Goal: Task Accomplishment & Management: Manage account settings

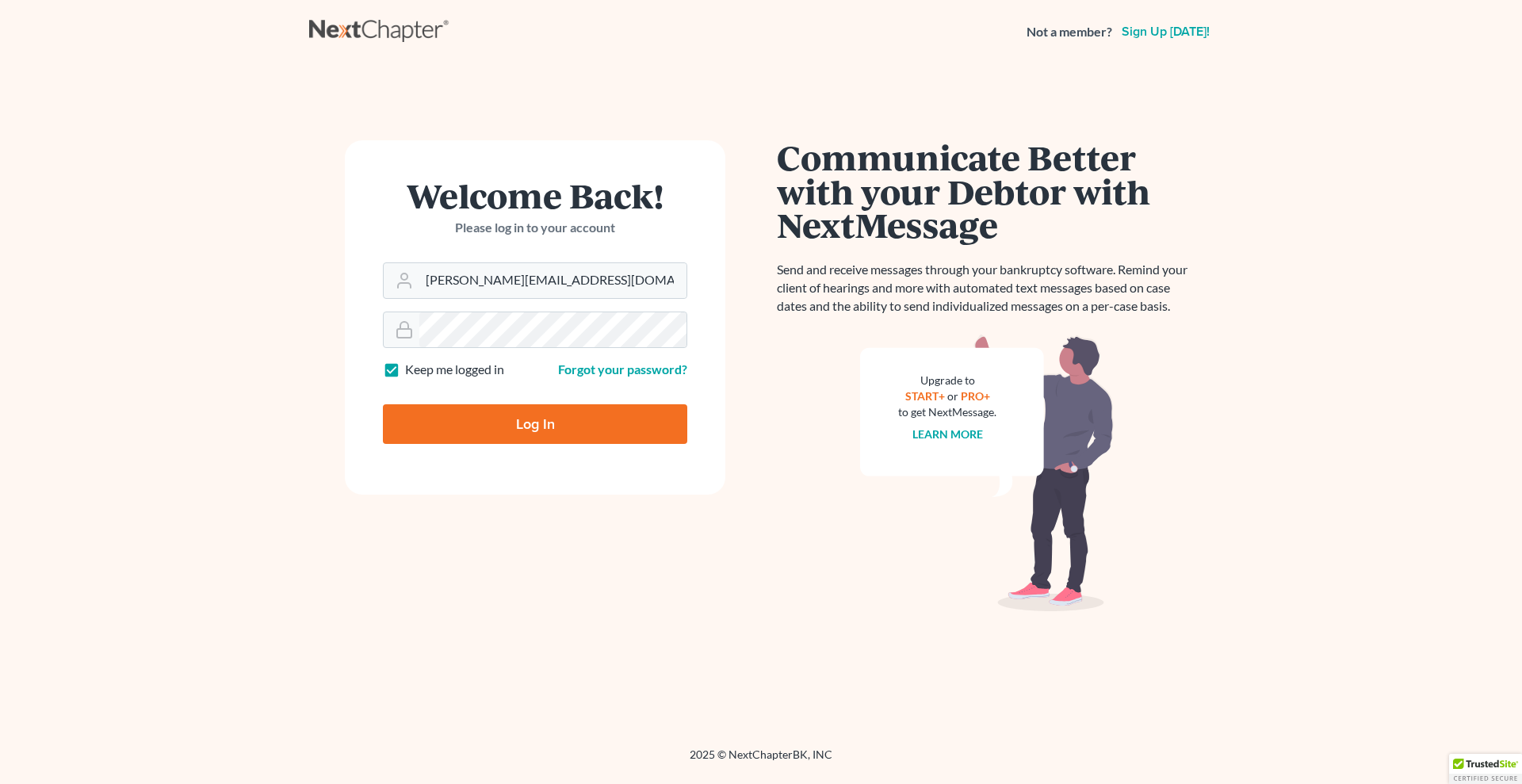
type input "Thinking..."
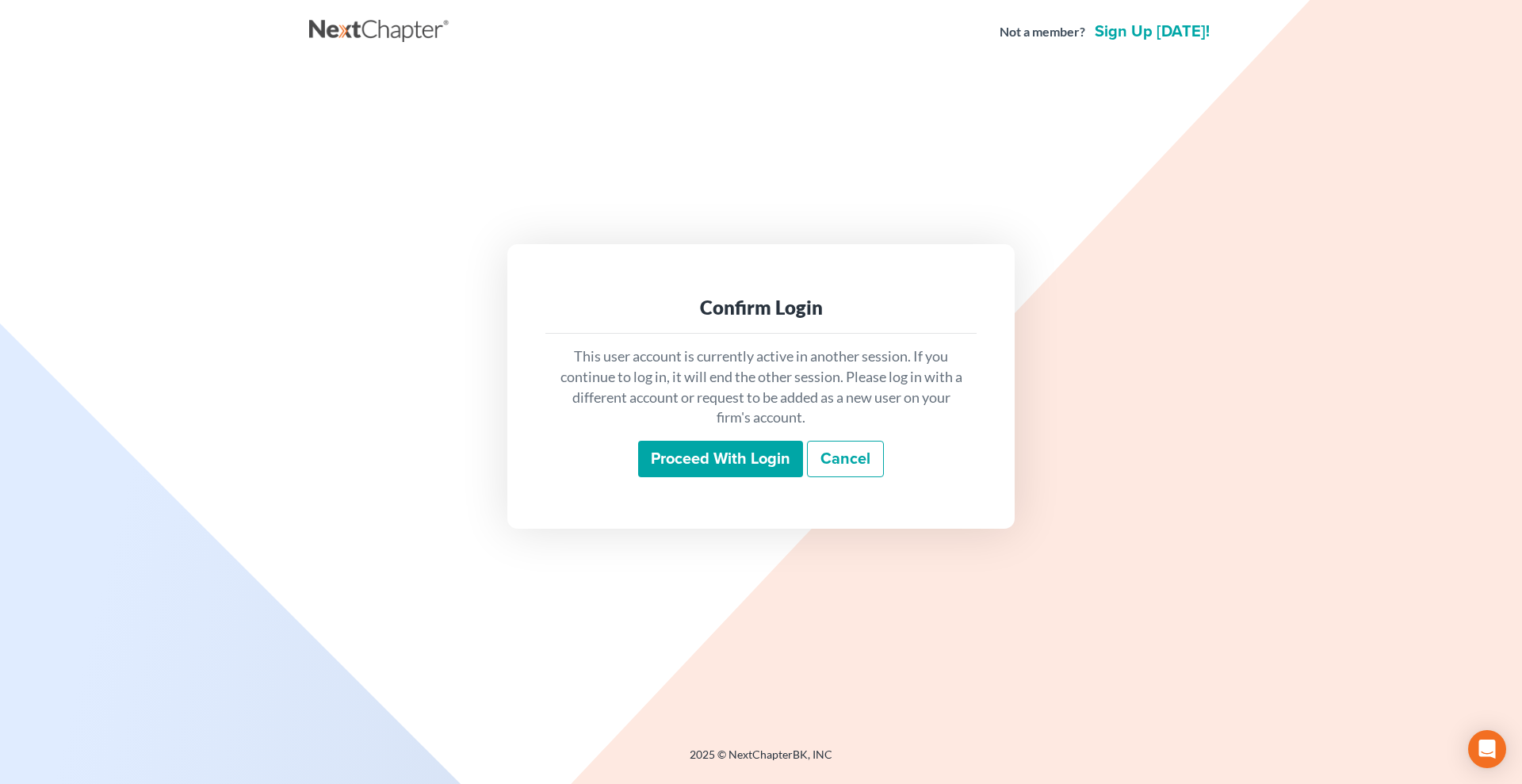
click at [744, 469] on input "Proceed with login" at bounding box center [721, 458] width 165 height 36
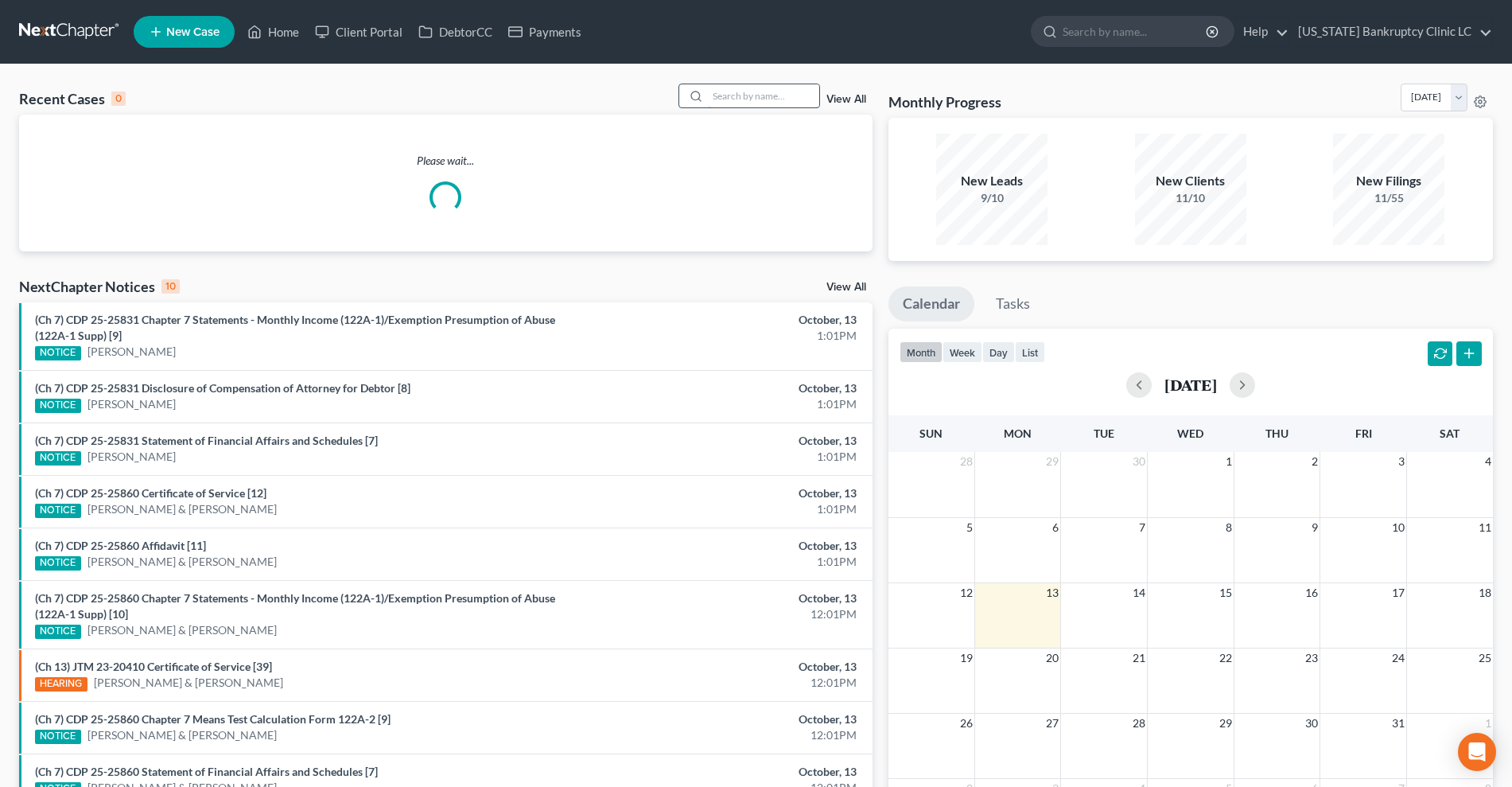
click at [767, 98] on input "search" at bounding box center [763, 95] width 111 height 23
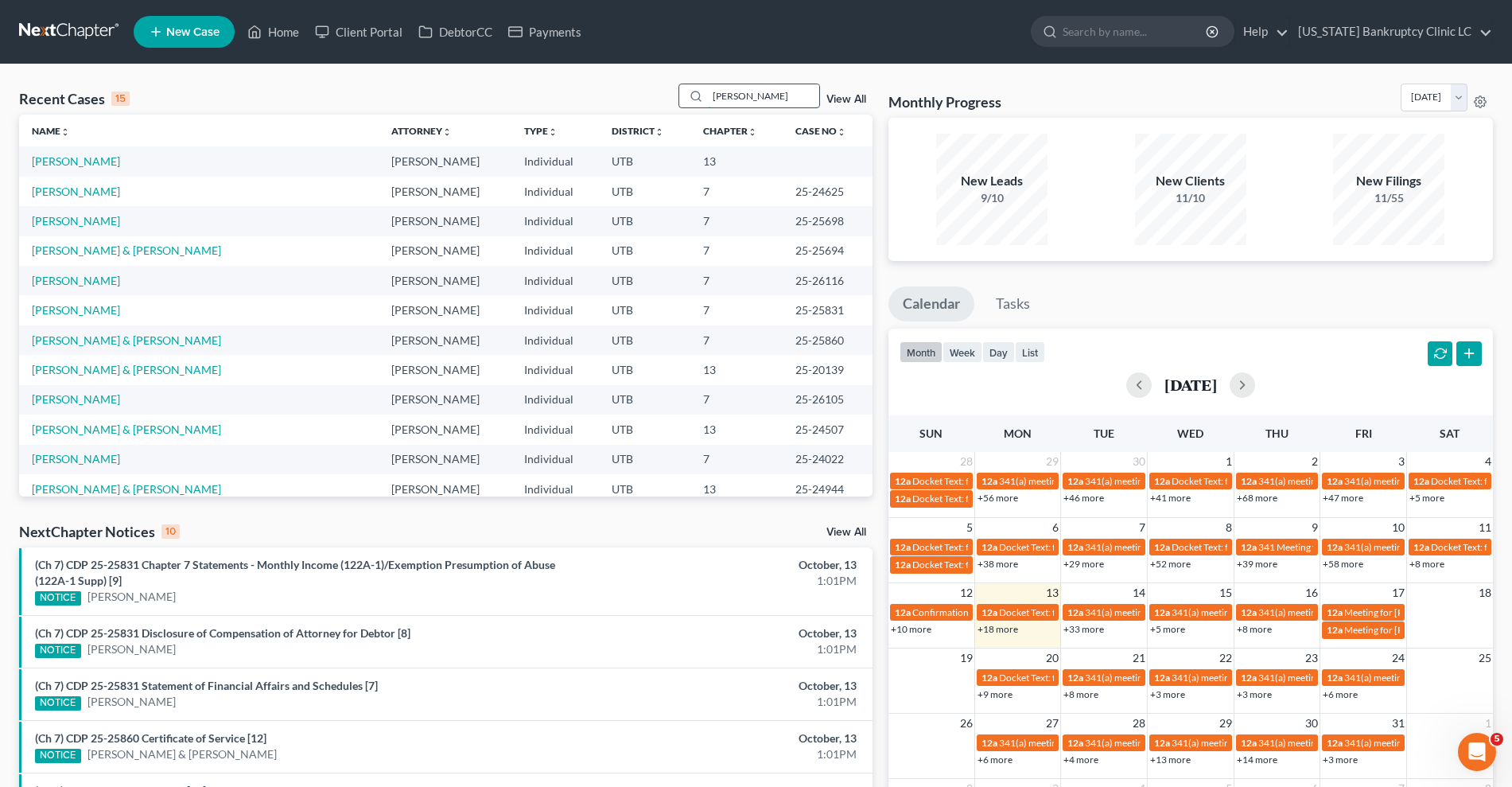
type input "[PERSON_NAME]"
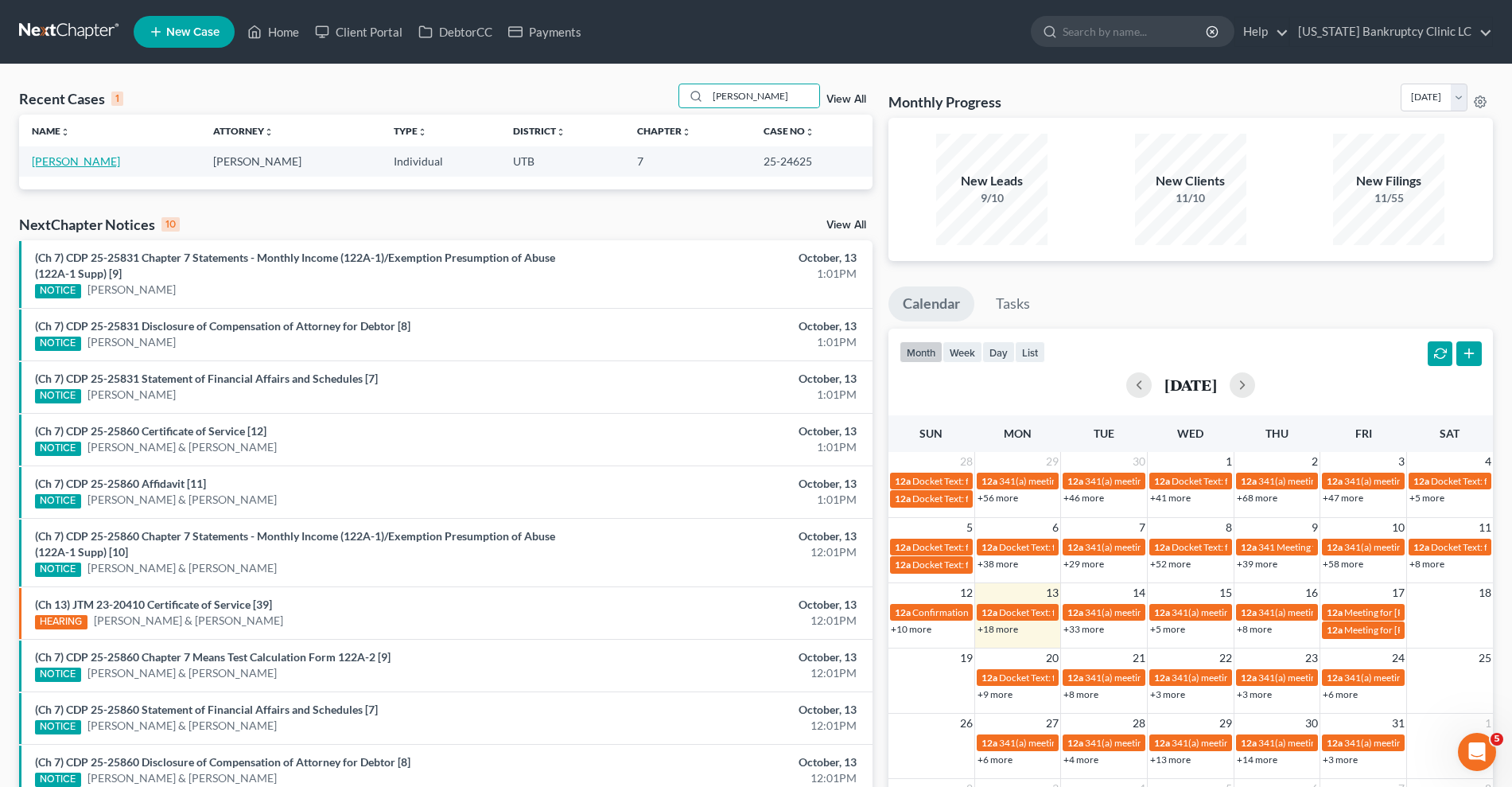
click at [58, 158] on link "[PERSON_NAME]" at bounding box center [76, 161] width 88 height 14
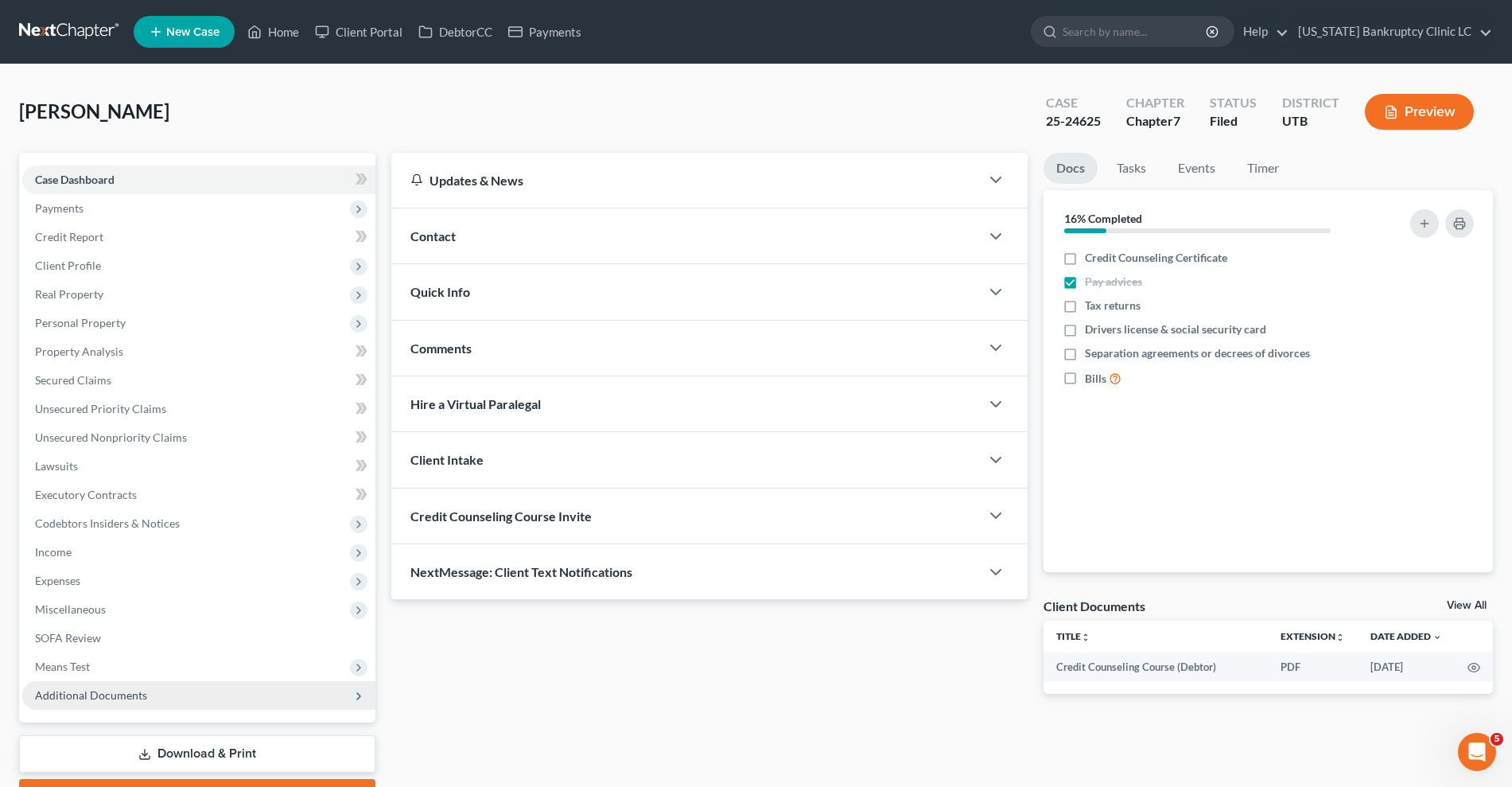
click at [93, 700] on span "Additional Documents" at bounding box center [91, 695] width 112 height 14
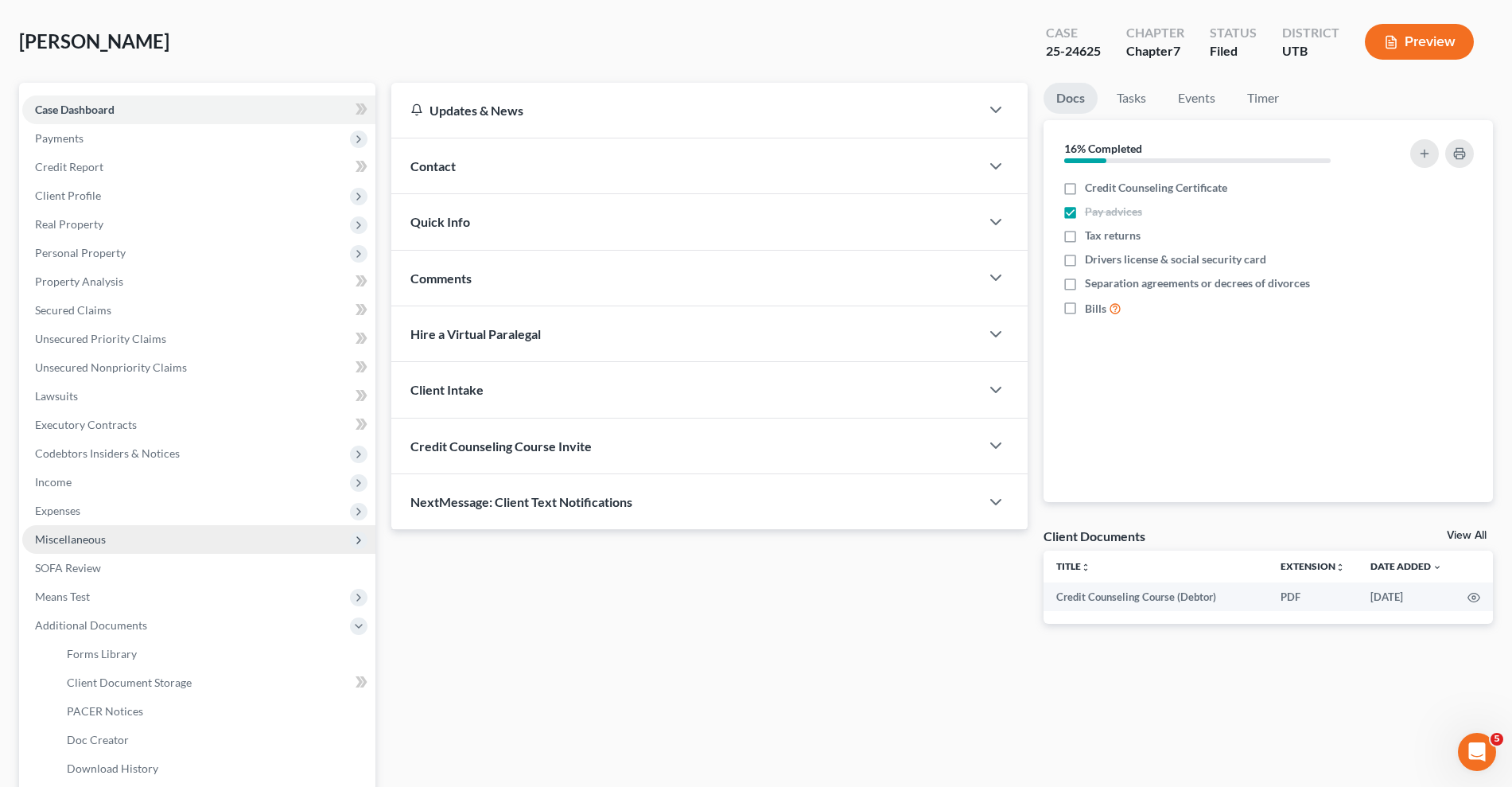
scroll to position [80, 0]
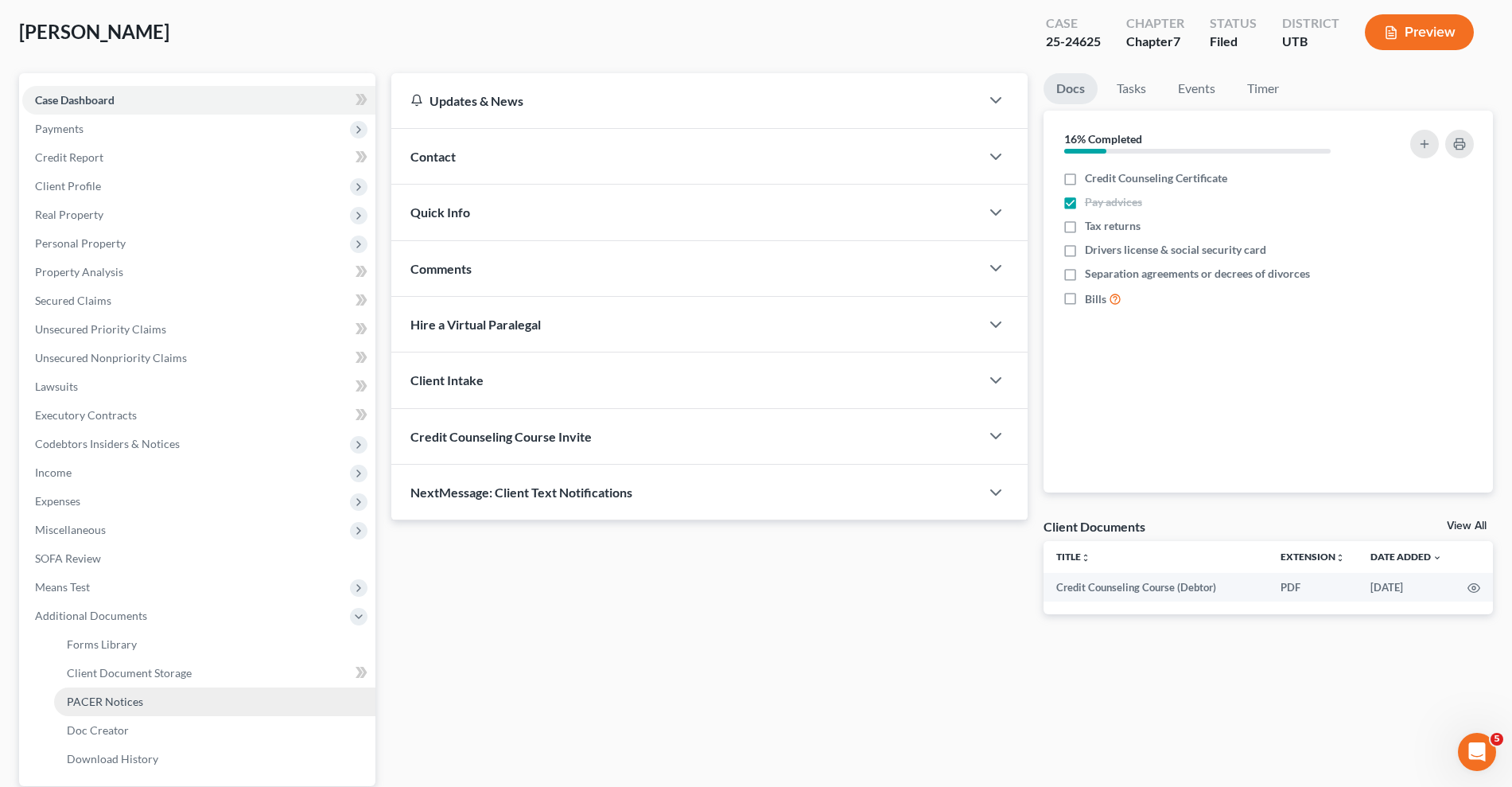
click at [145, 703] on link "PACER Notices" at bounding box center [215, 702] width 321 height 29
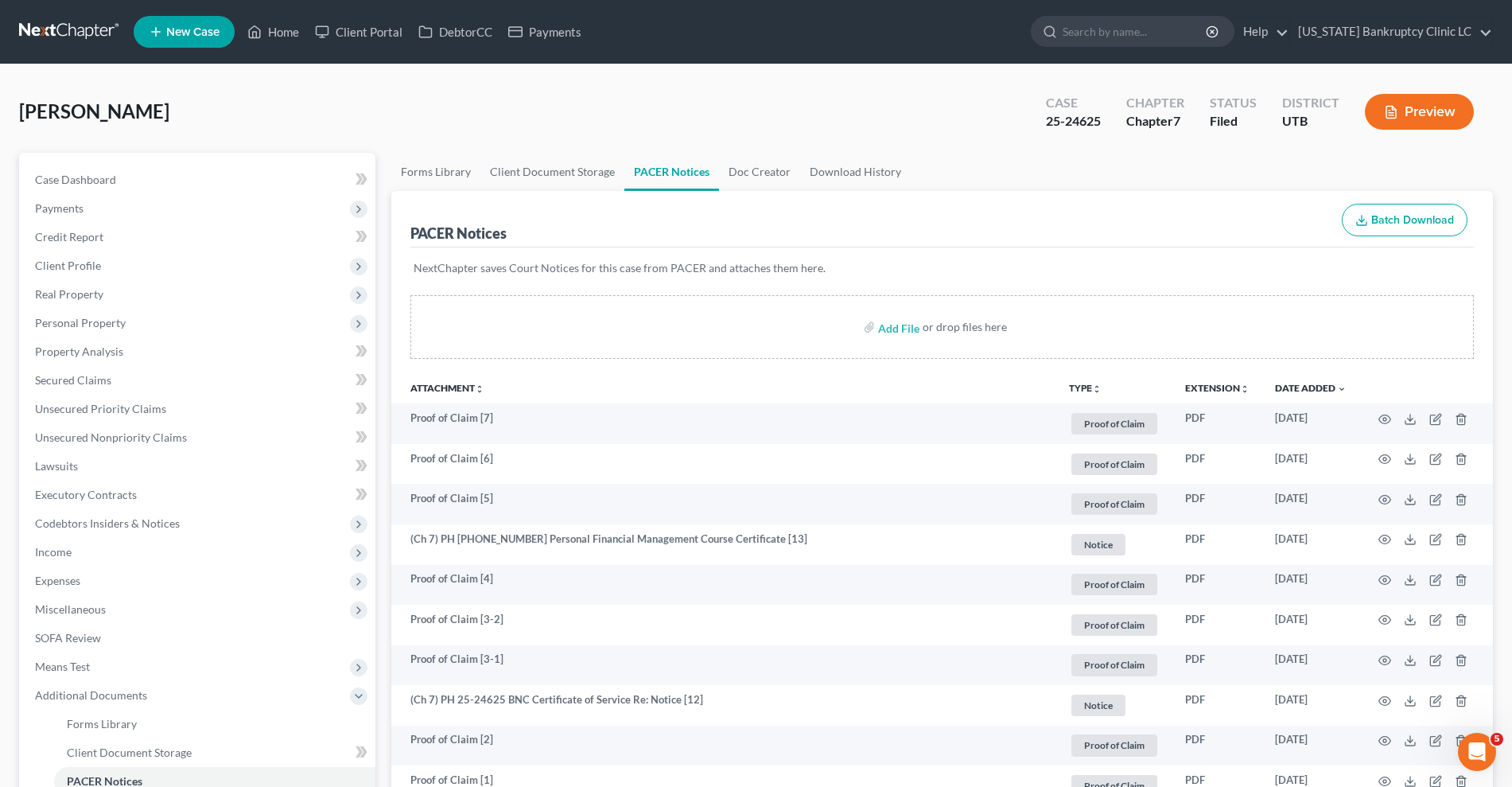
click at [284, 48] on ul "New Case Home Client Portal DebtorCC Payments - No Result - See all results Or …" at bounding box center [813, 31] width 1360 height 42
click at [285, 24] on link "Home" at bounding box center [274, 32] width 68 height 29
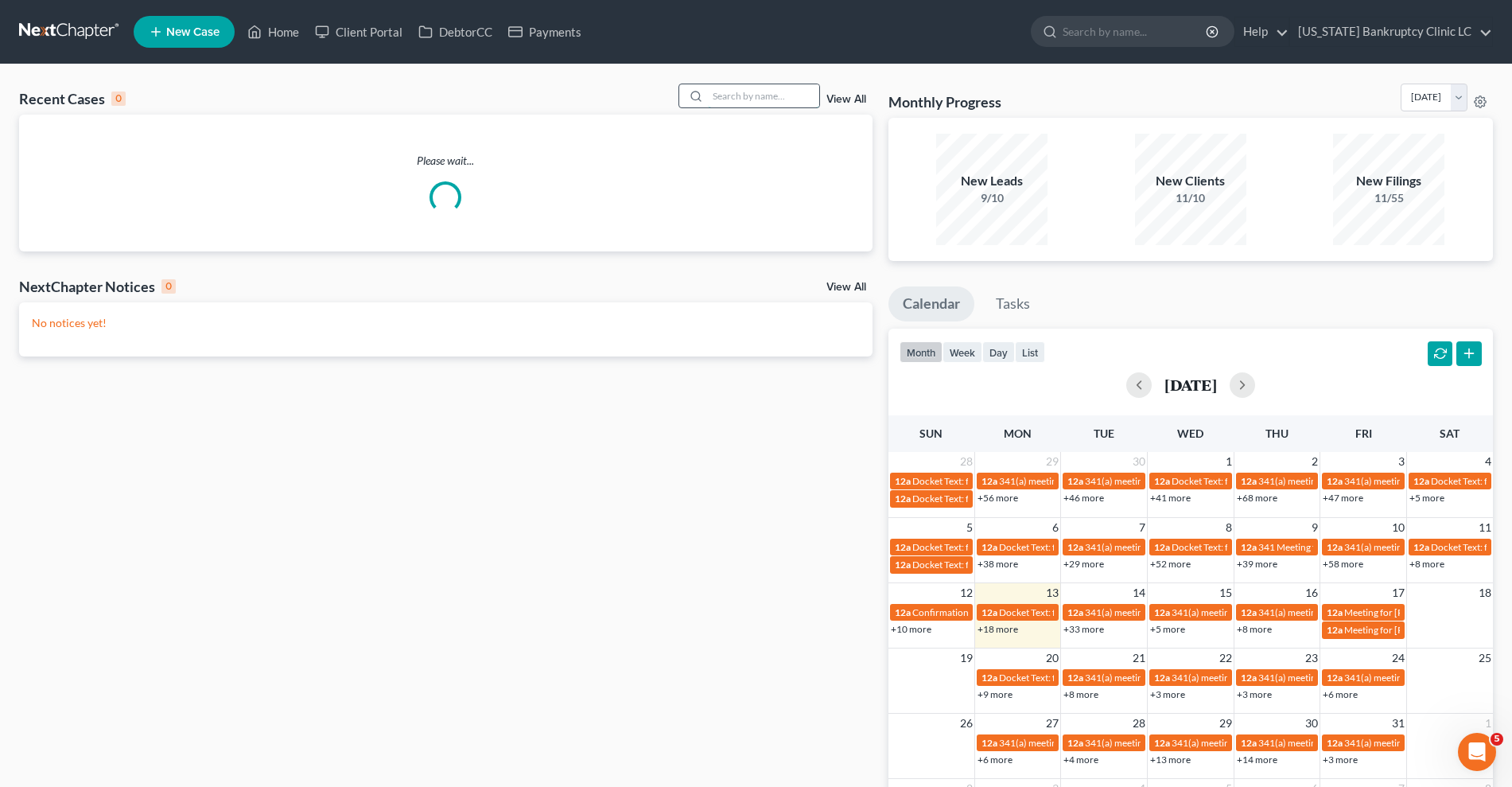
click at [775, 94] on input "search" at bounding box center [763, 95] width 111 height 23
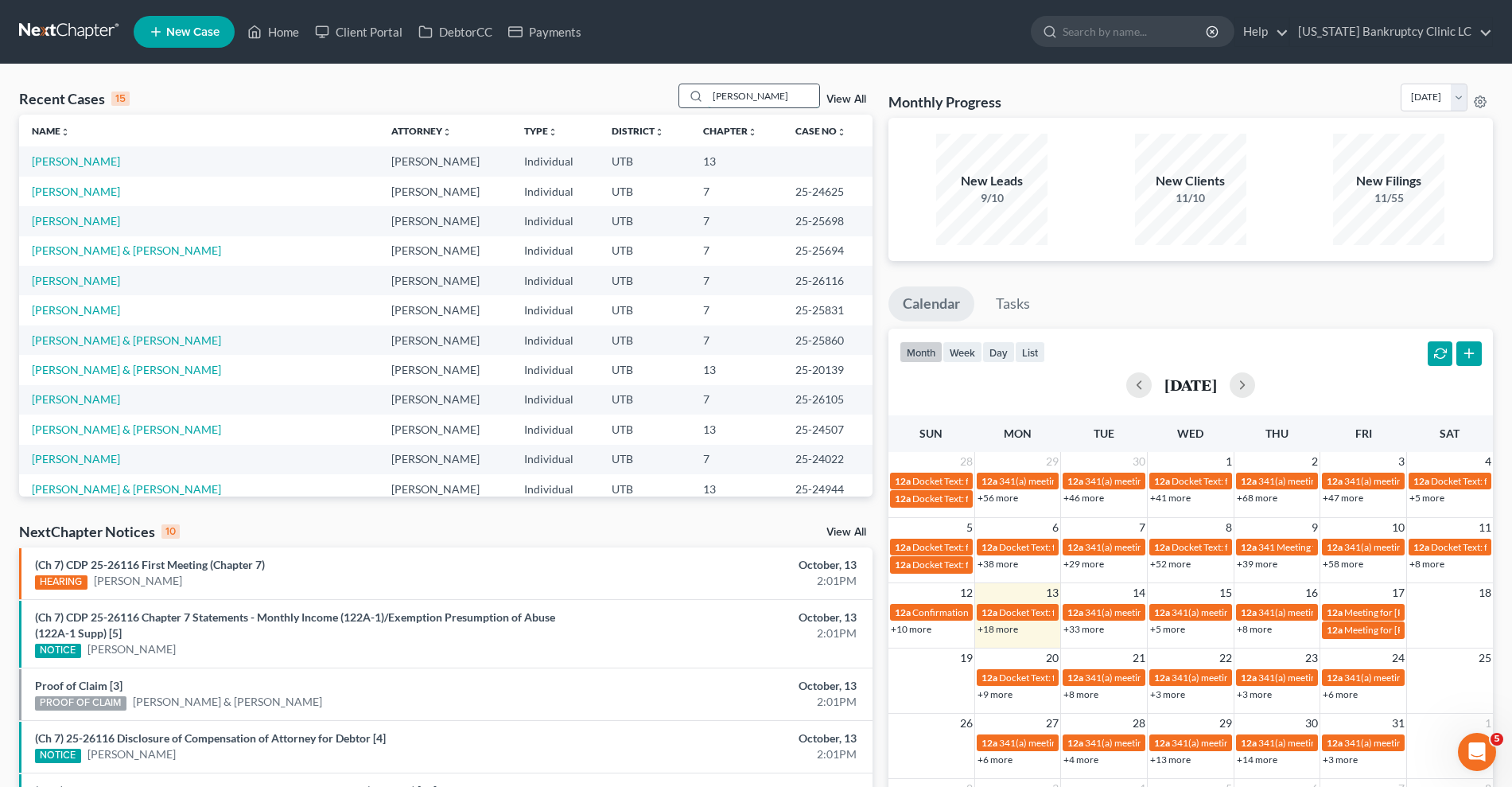
type input "[PERSON_NAME]"
click at [88, 161] on link "[PERSON_NAME]" at bounding box center [76, 161] width 88 height 14
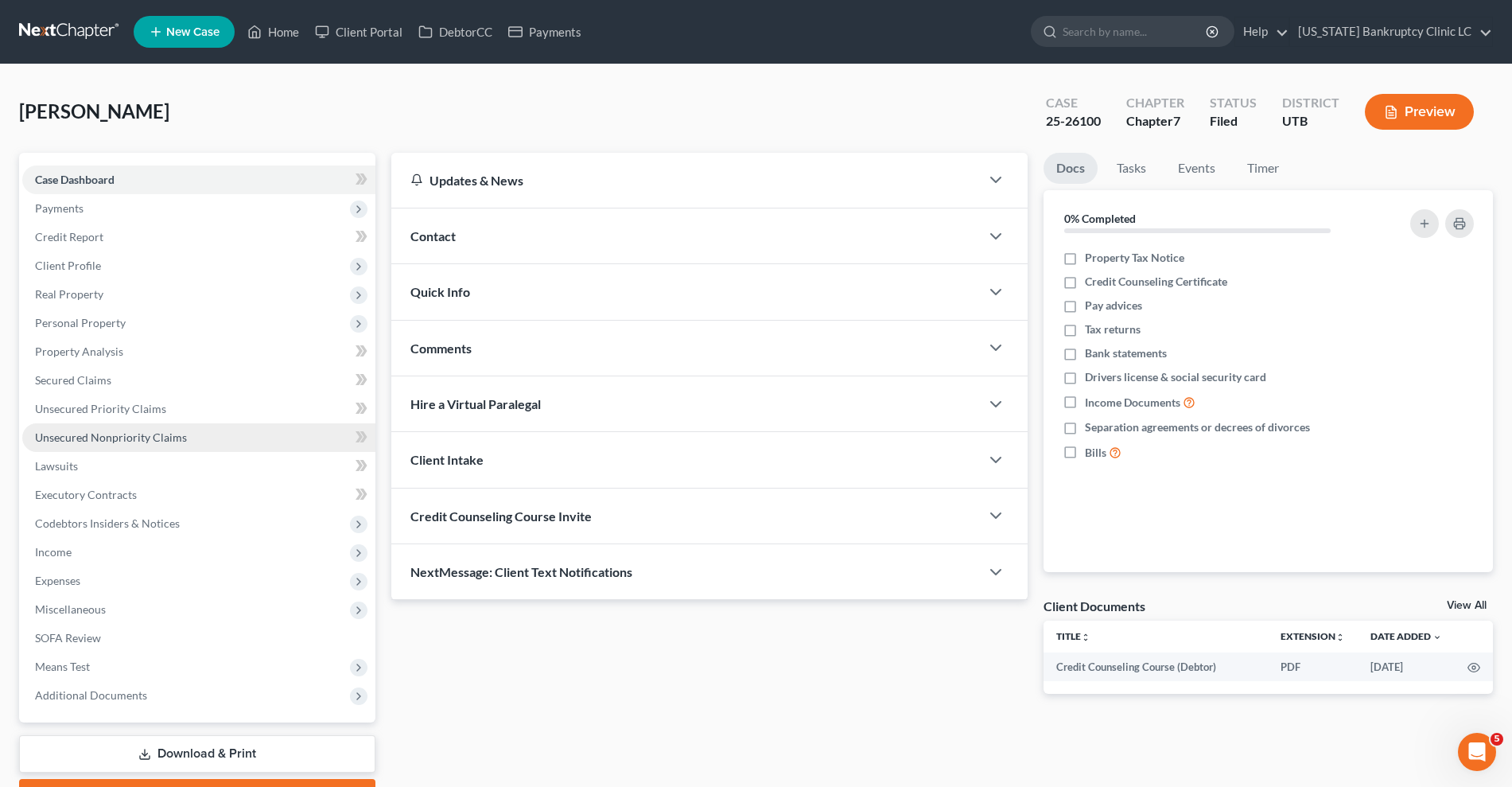
click at [156, 426] on link "Unsecured Nonpriority Claims" at bounding box center [199, 438] width 354 height 29
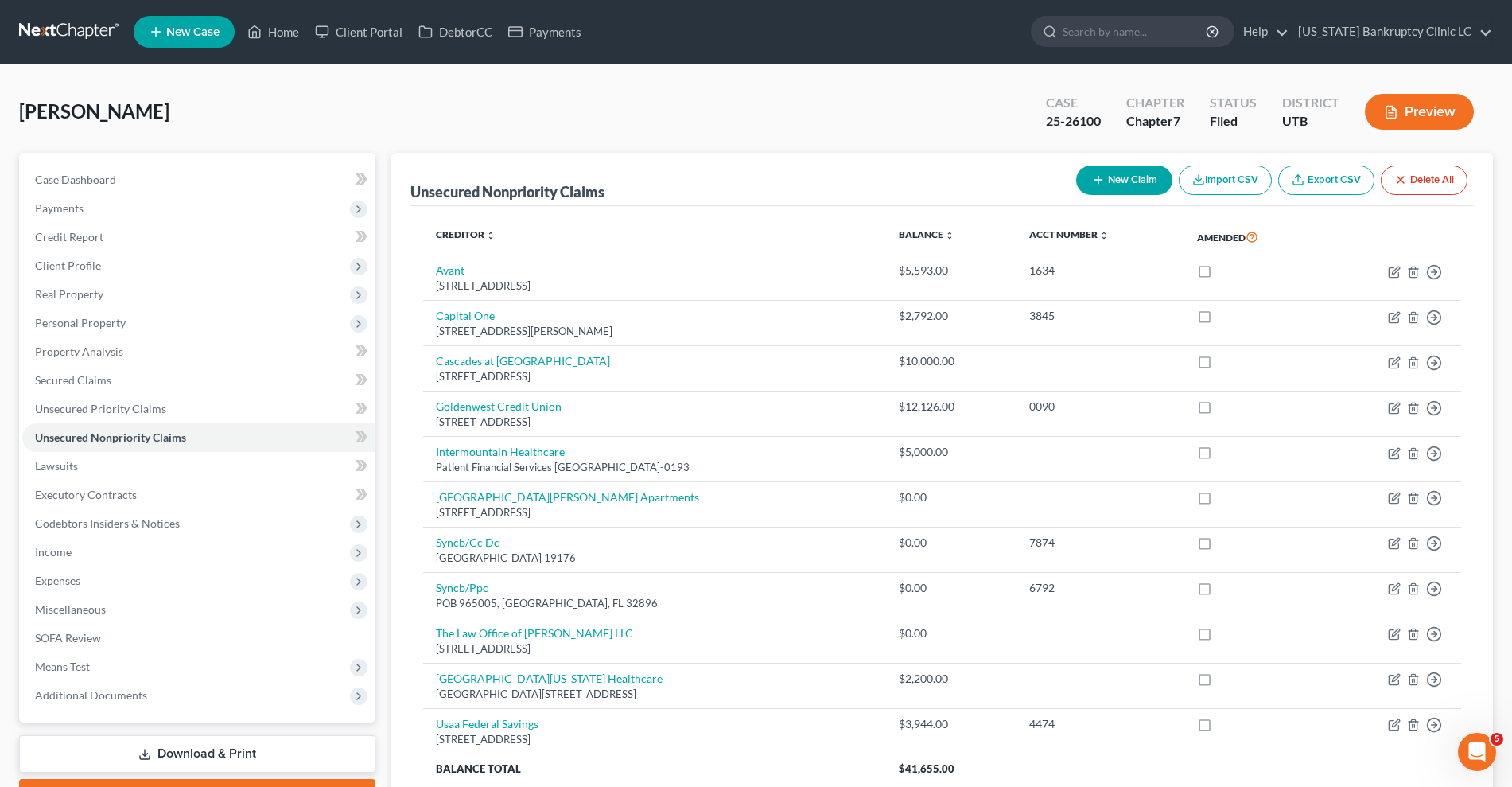
scroll to position [1, 0]
click at [88, 323] on span "Personal Property" at bounding box center [80, 322] width 91 height 14
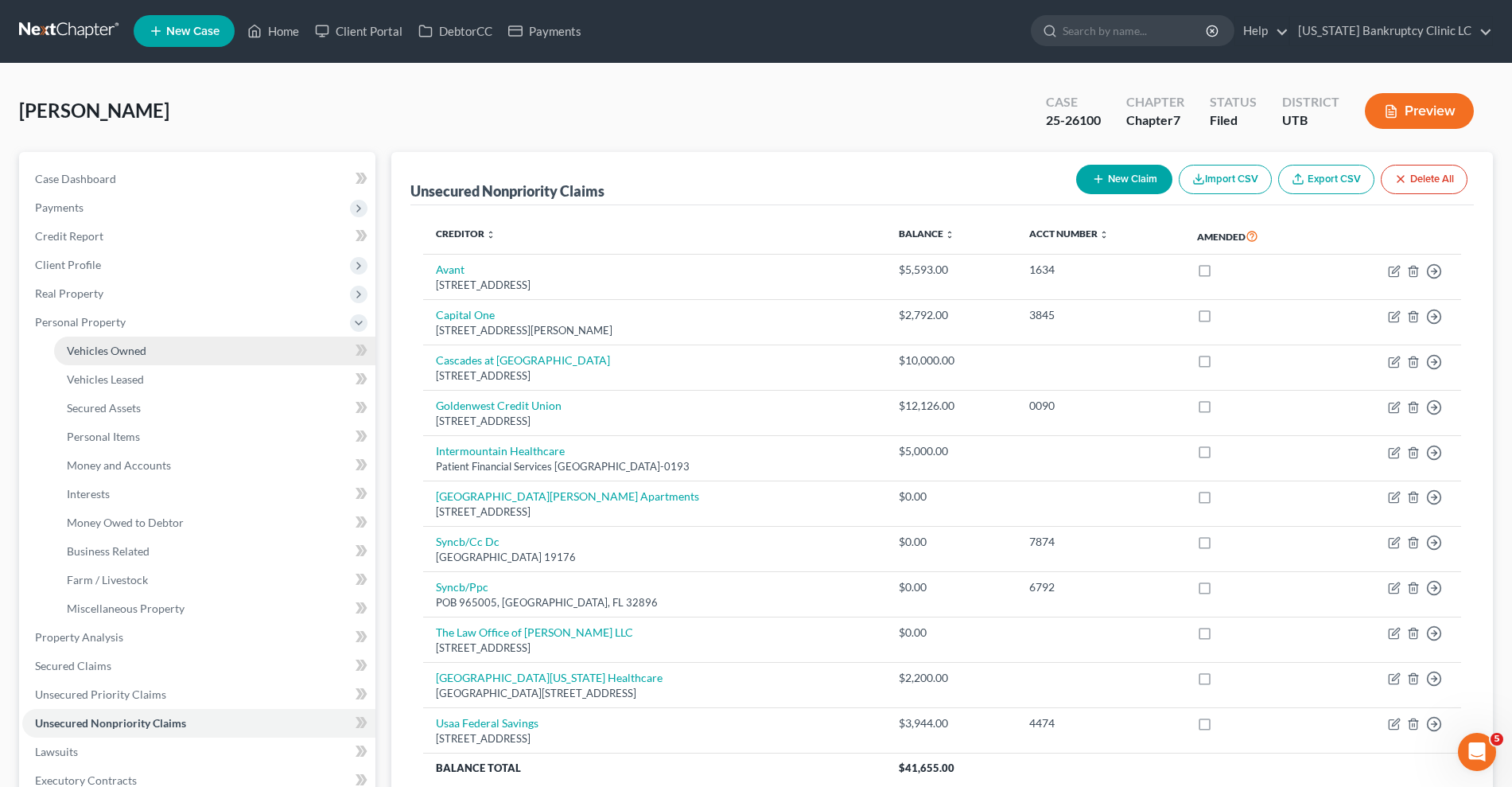
click at [122, 348] on span "Vehicles Owned" at bounding box center [107, 350] width 80 height 14
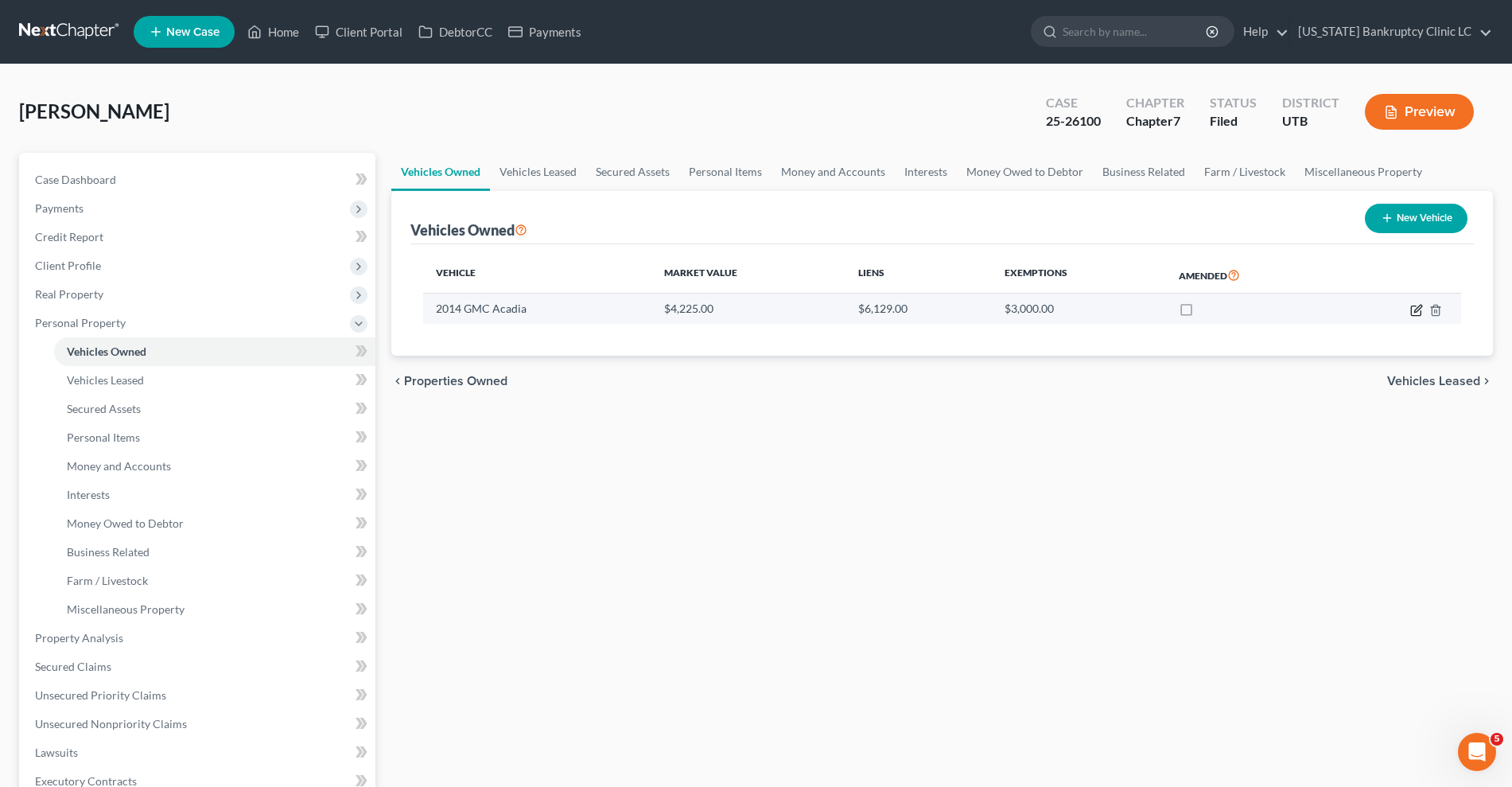
click at [1415, 313] on icon "button" at bounding box center [1417, 310] width 13 height 13
select select "0"
select select "12"
select select "2"
select select "3"
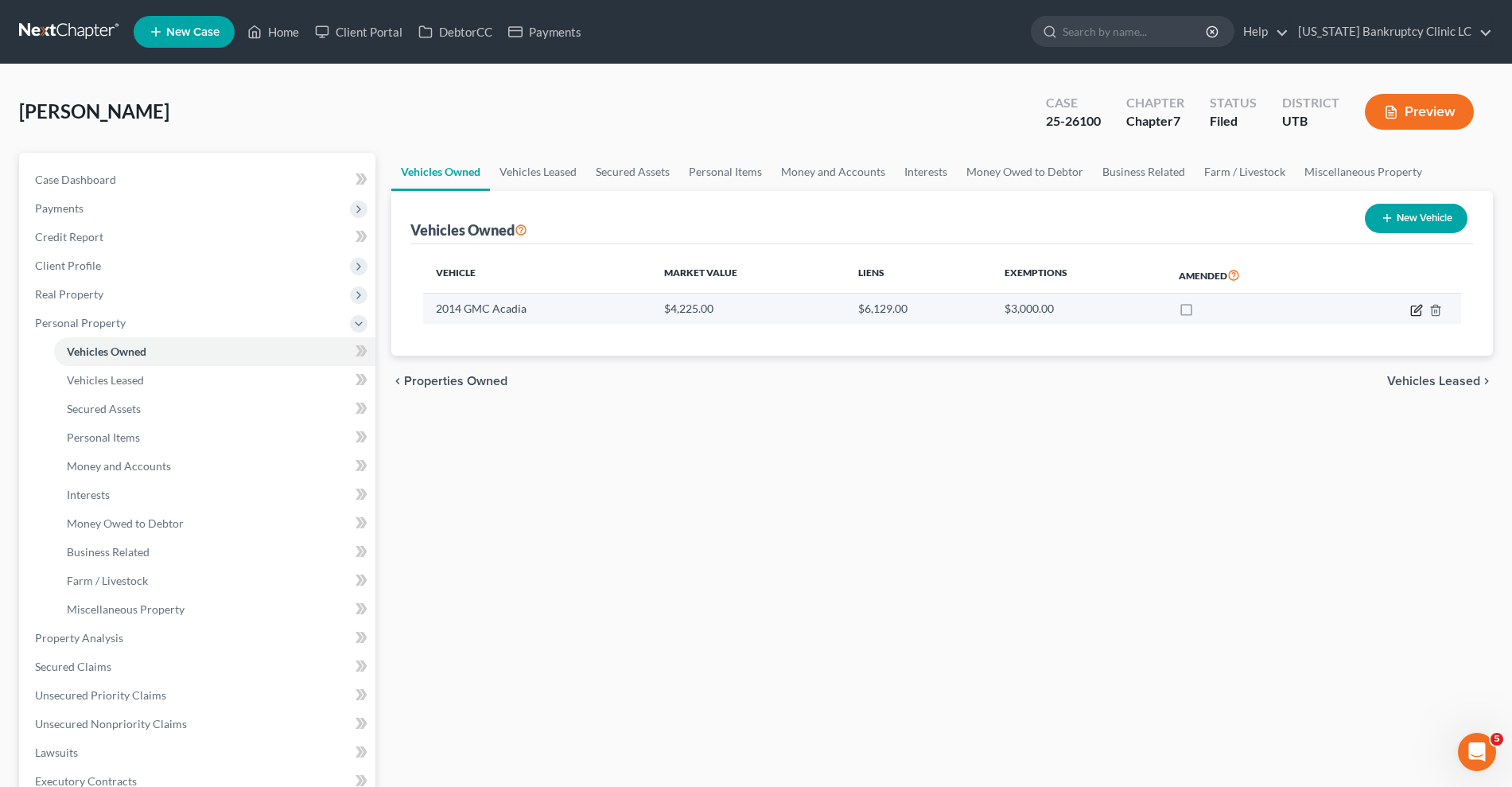
select select "46"
select select "3"
select select "2"
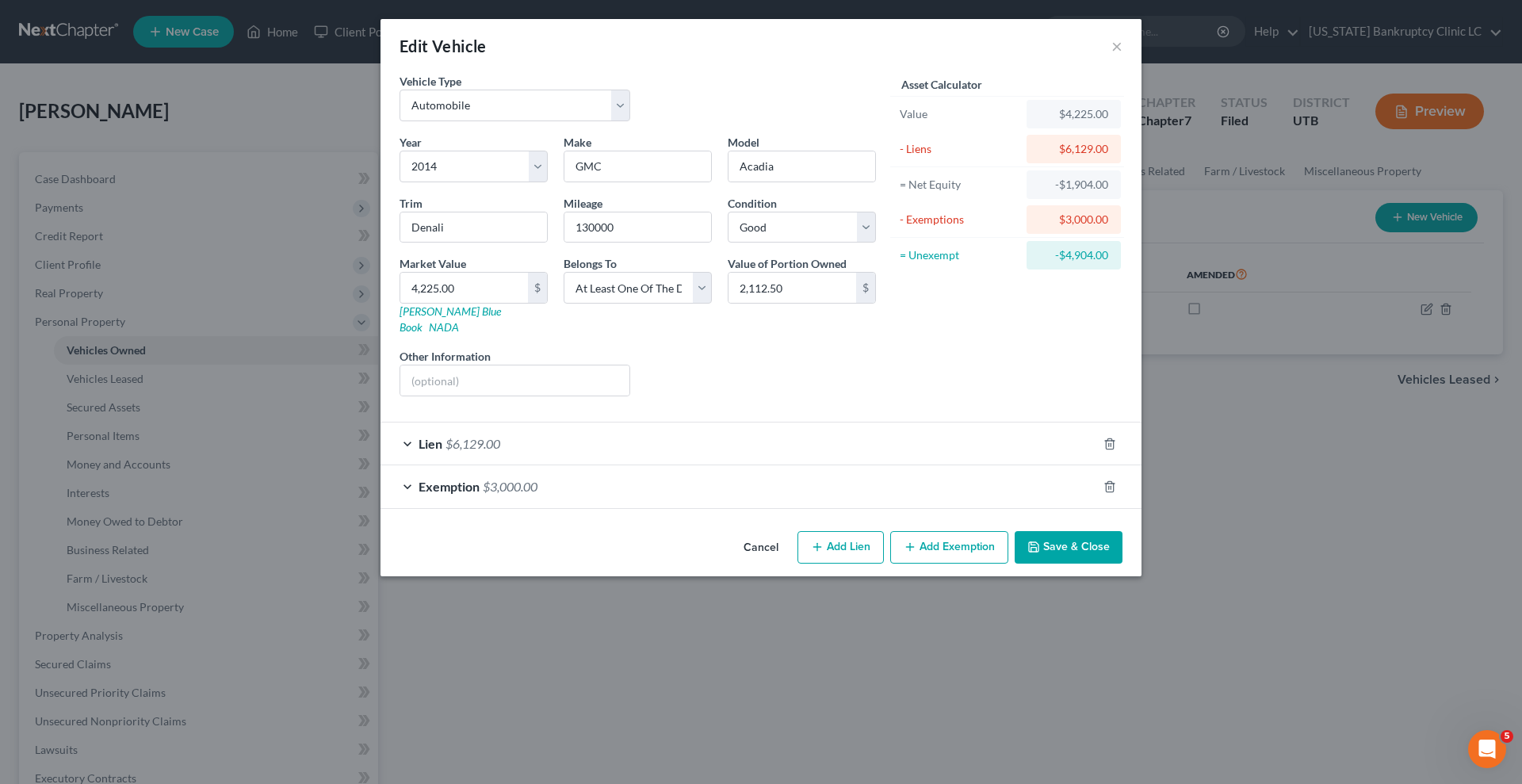
click at [749, 422] on div "Lien $6,129.00" at bounding box center [739, 444] width 717 height 42
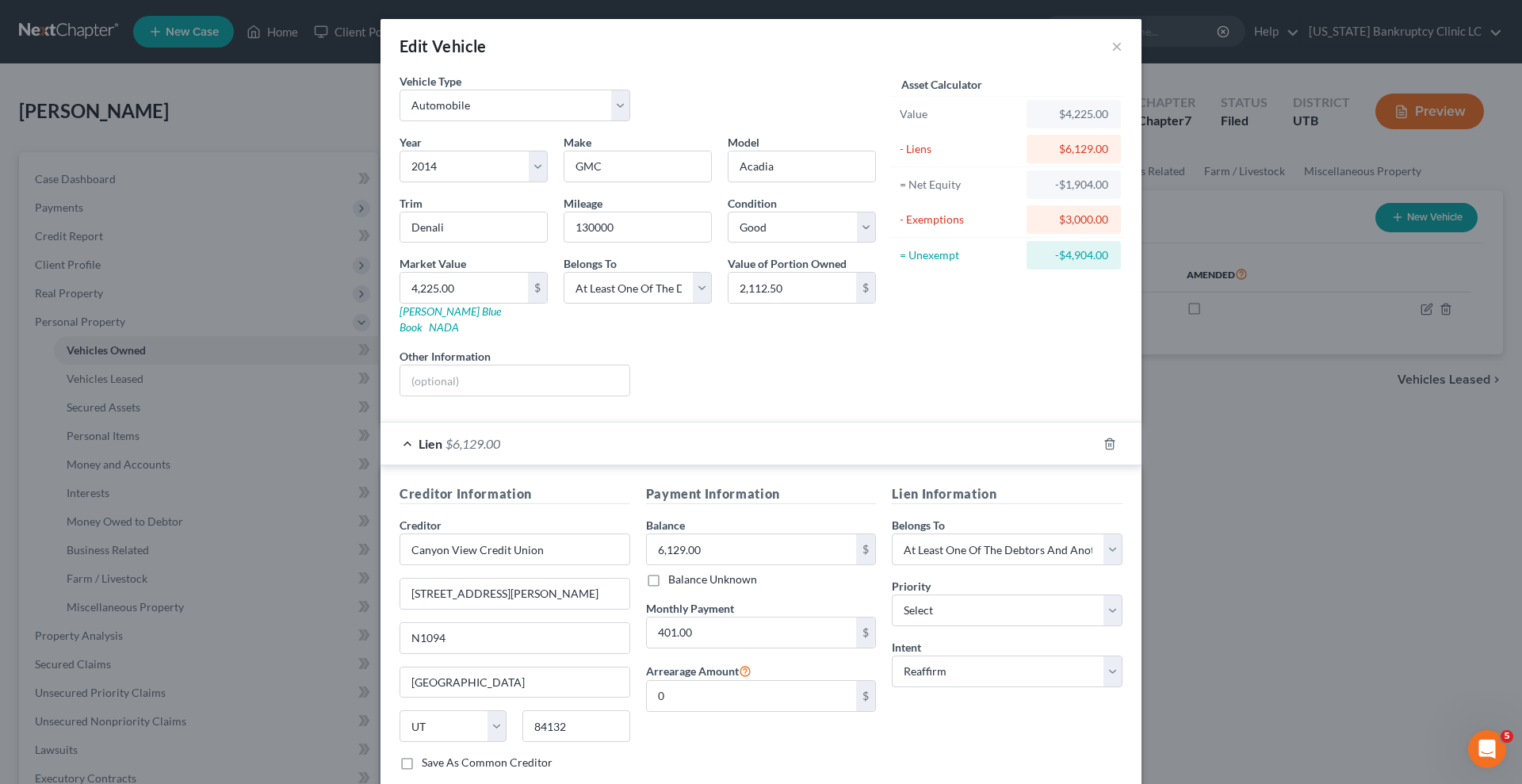
click at [932, 39] on div "Edit Vehicle ×" at bounding box center [761, 46] width 761 height 54
click at [1114, 45] on button "×" at bounding box center [1116, 46] width 11 height 19
